Goal: Task Accomplishment & Management: Use online tool/utility

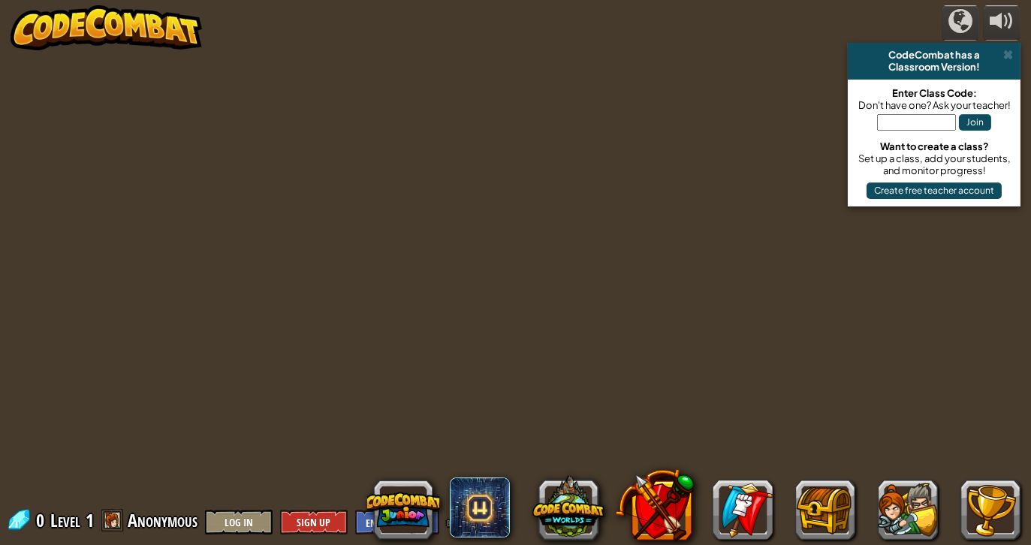
click at [1009, 44] on div "CodeCombat has a Classroom Version!" at bounding box center [934, 61] width 173 height 37
click at [1004, 63] on div "Classroom Version!" at bounding box center [934, 67] width 161 height 12
click at [1004, 52] on span at bounding box center [1008, 55] width 10 height 12
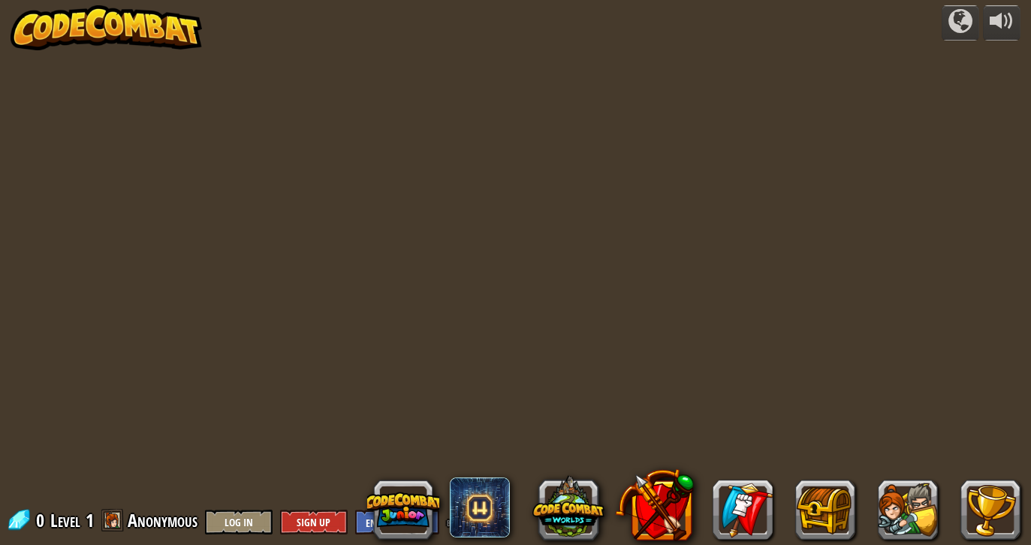
click at [170, 525] on span "Anonymous" at bounding box center [163, 520] width 70 height 24
click at [250, 516] on button "Log In" at bounding box center [239, 522] width 68 height 25
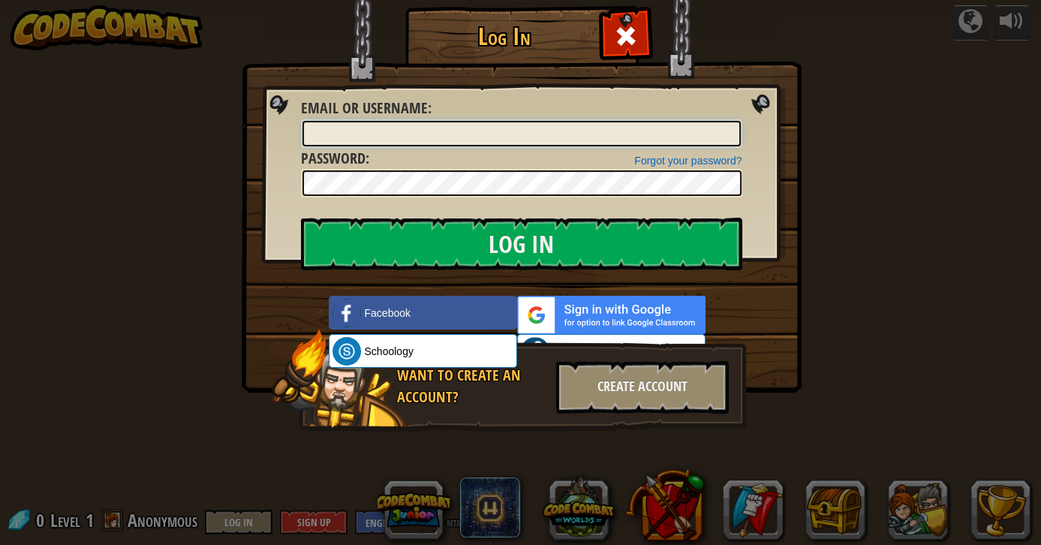
type input "nolan.park"
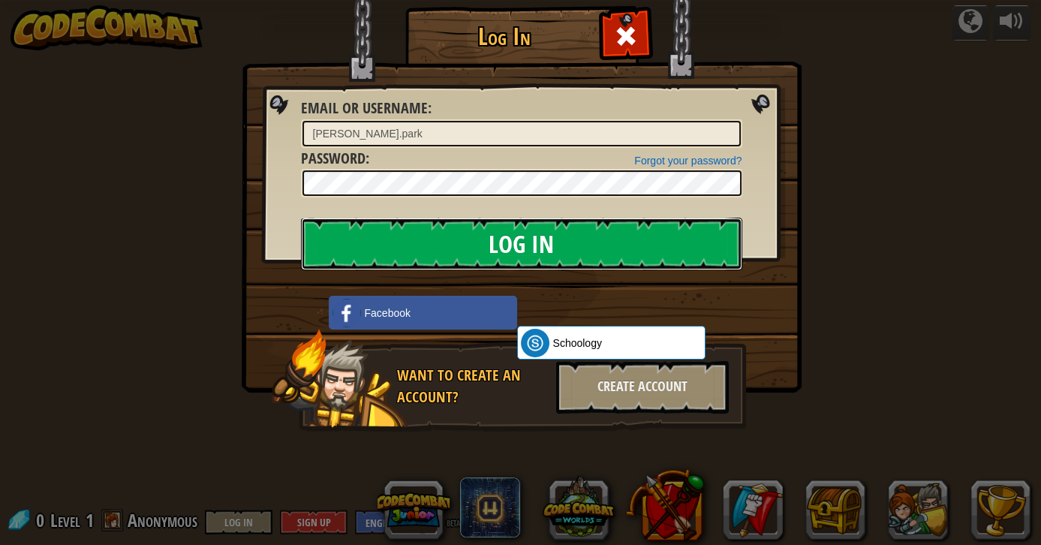
click at [468, 251] on input "Log In" at bounding box center [521, 244] width 441 height 53
click at [485, 245] on input "Log In" at bounding box center [521, 244] width 441 height 53
